Goal: Navigation & Orientation: Find specific page/section

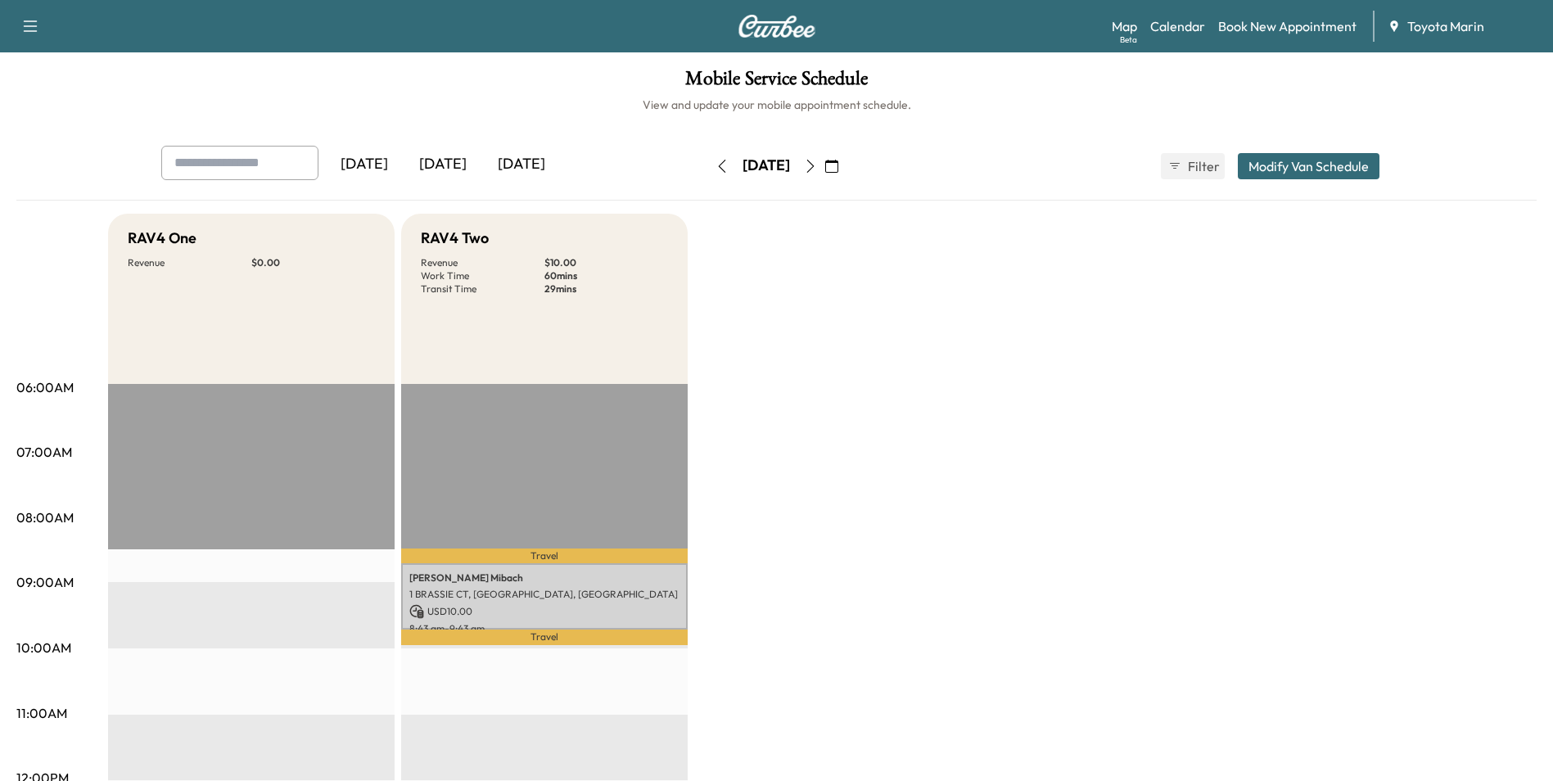
click at [817, 164] on icon "button" at bounding box center [810, 166] width 13 height 13
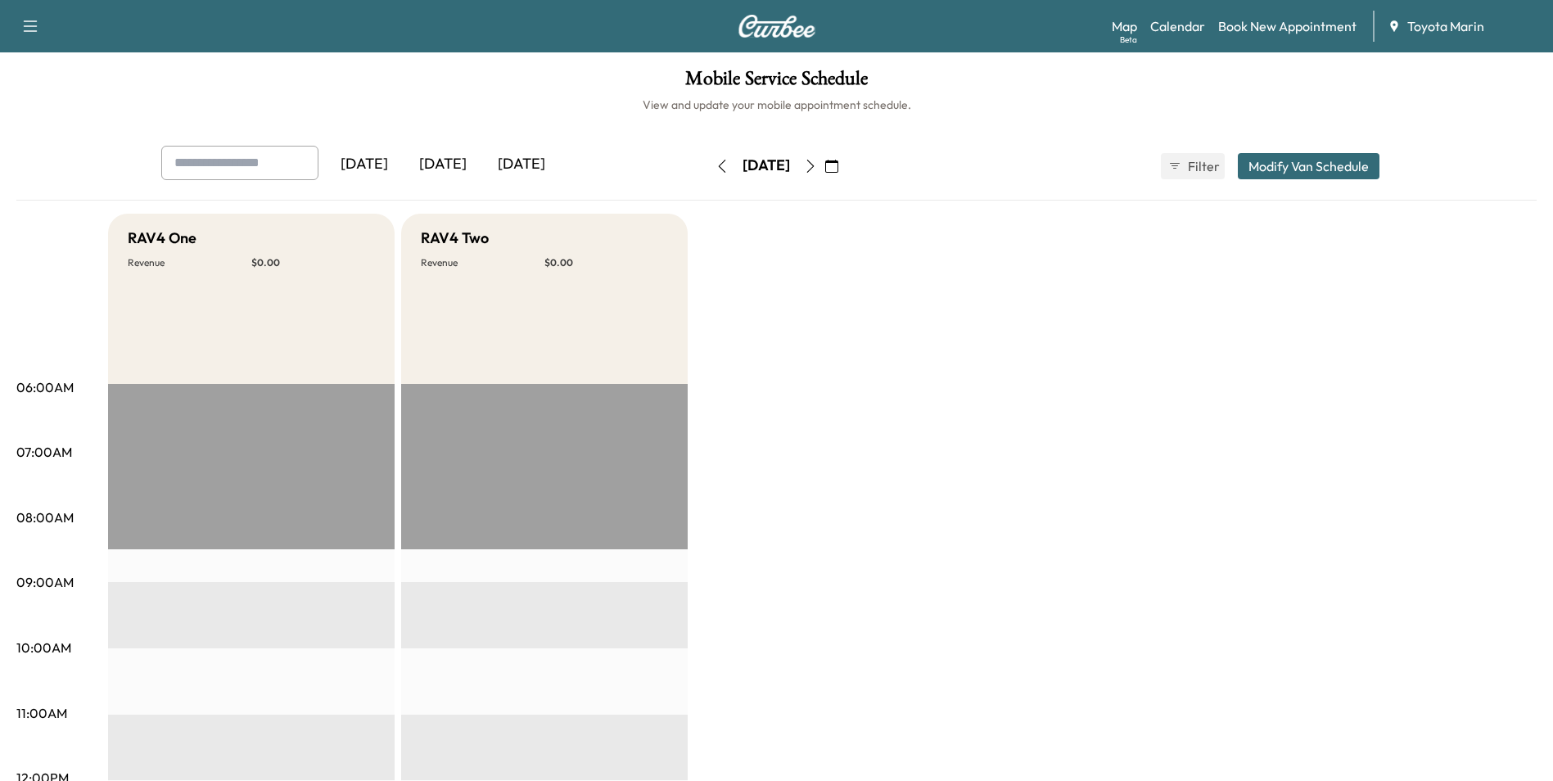
click at [824, 156] on button "button" at bounding box center [811, 166] width 28 height 26
click at [716, 162] on icon "button" at bounding box center [722, 166] width 13 height 13
